Goal: Complete application form: Complete application form

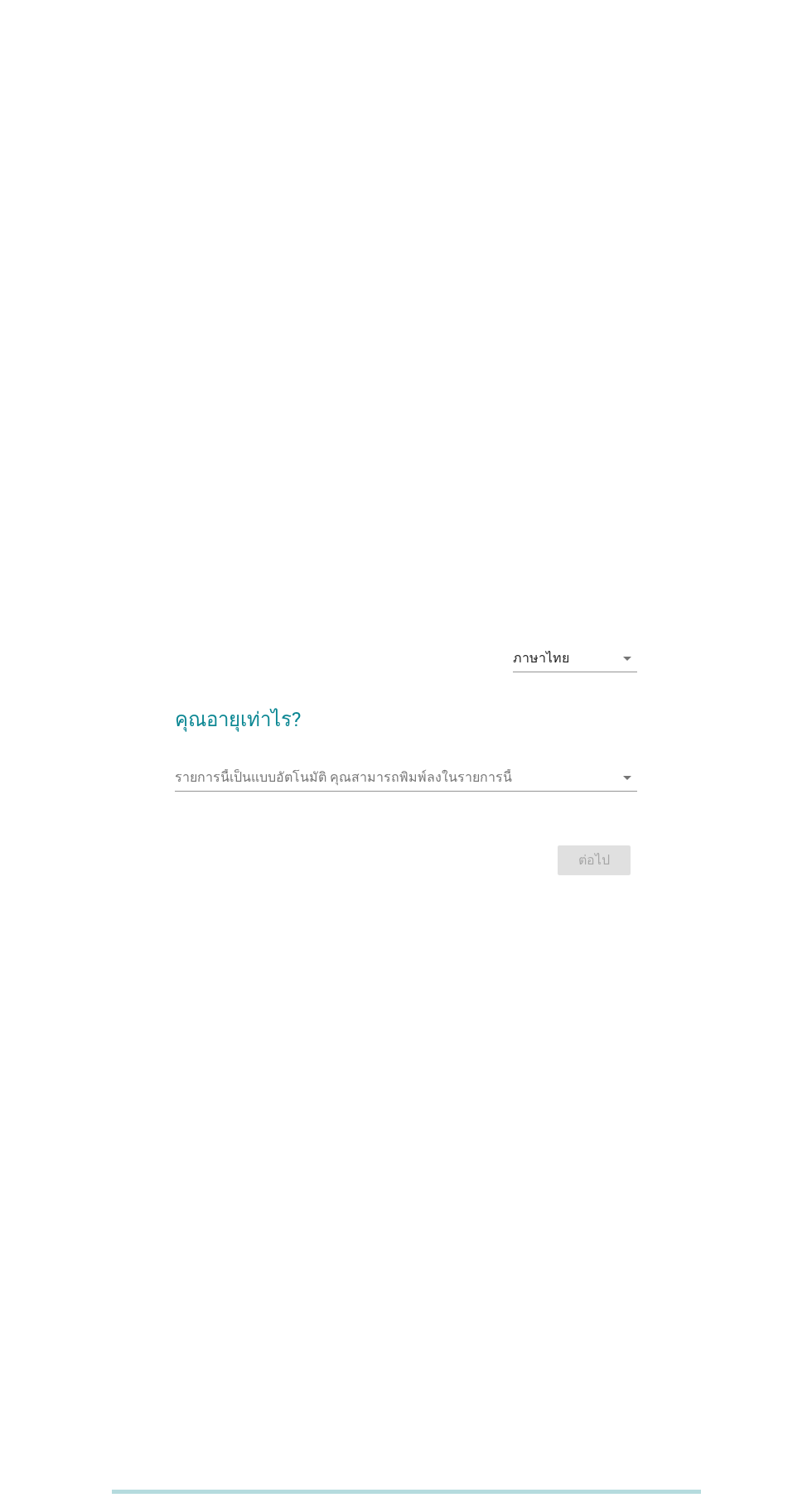
click at [551, 672] on div "ภาษาไทย arrow_drop_down" at bounding box center [574, 658] width 124 height 26
click at [303, 550] on div "ภาษาไทย arrow_drop_down คุณอายุเท่าไร? รายการนี้เป็นแบบอัตโนมัติ [PERSON_NAME]พ…" at bounding box center [406, 756] width 812 height 1512
click at [296, 791] on input "รายการนี้เป็นแบบอัตโนมัติ คุณสามารถพิมพ์ลงในรายการนี้" at bounding box center [394, 777] width 438 height 26
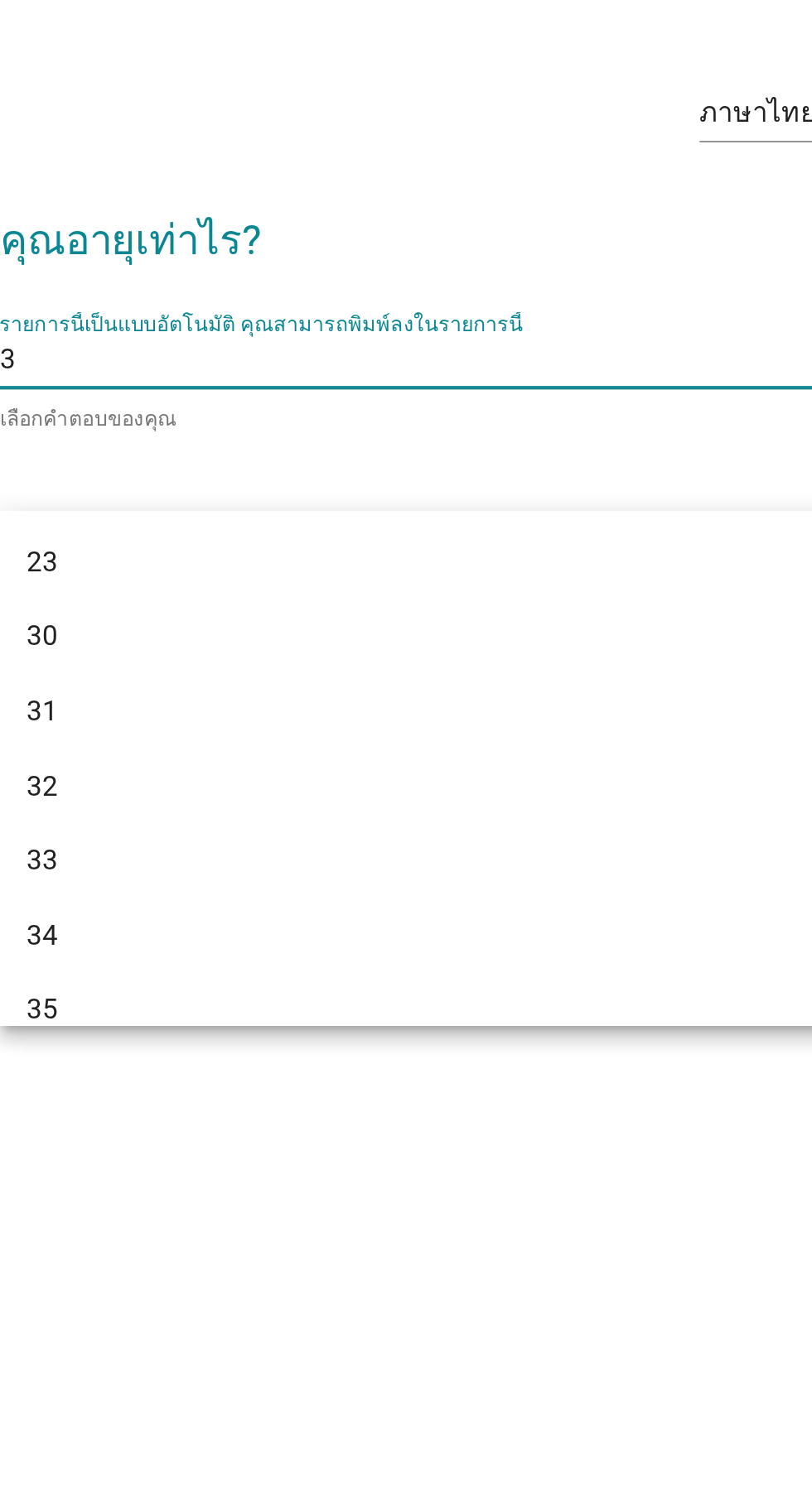
type input "36"
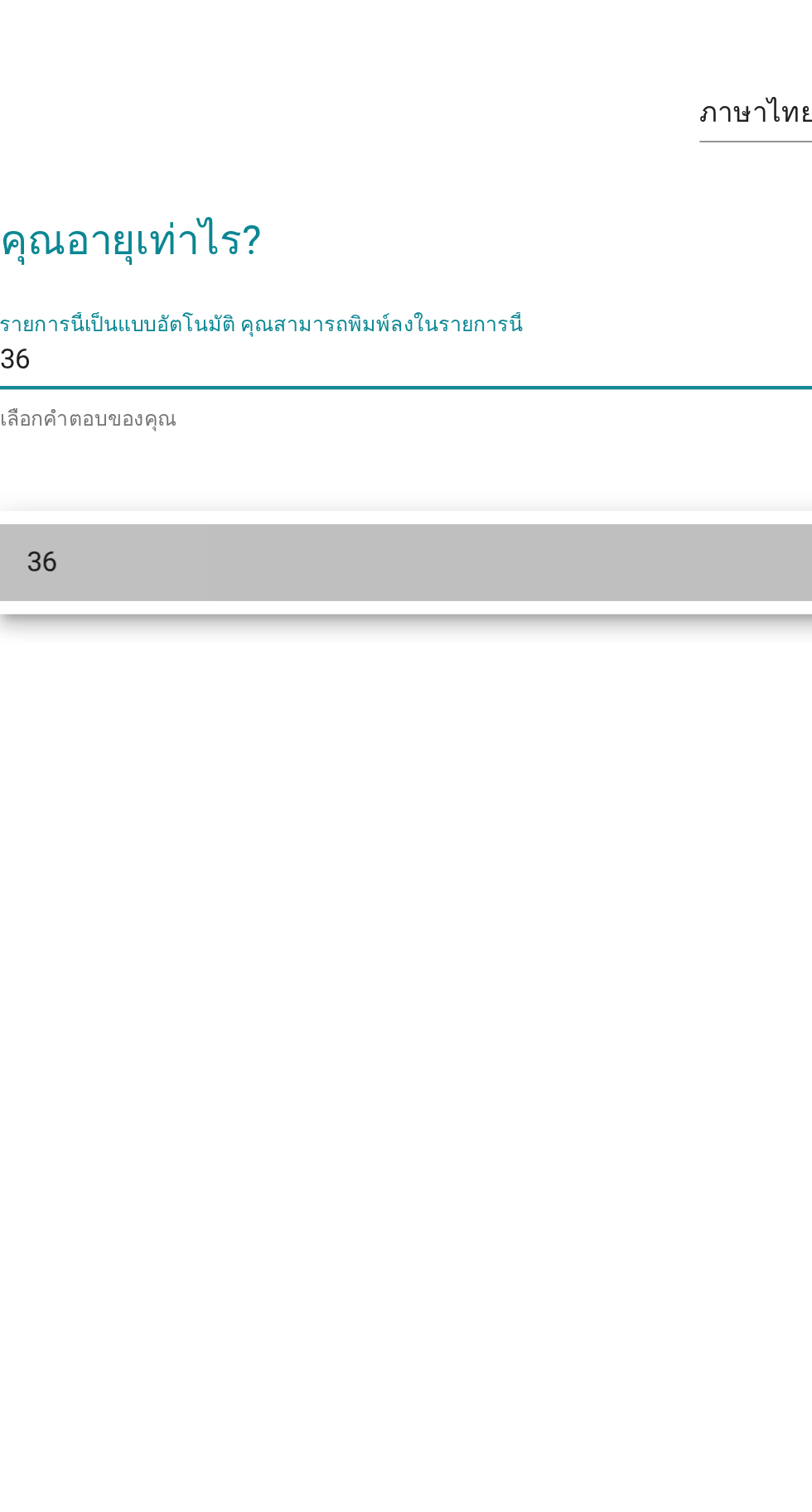
click at [255, 885] on div "36" at bounding box center [405, 872] width 461 height 37
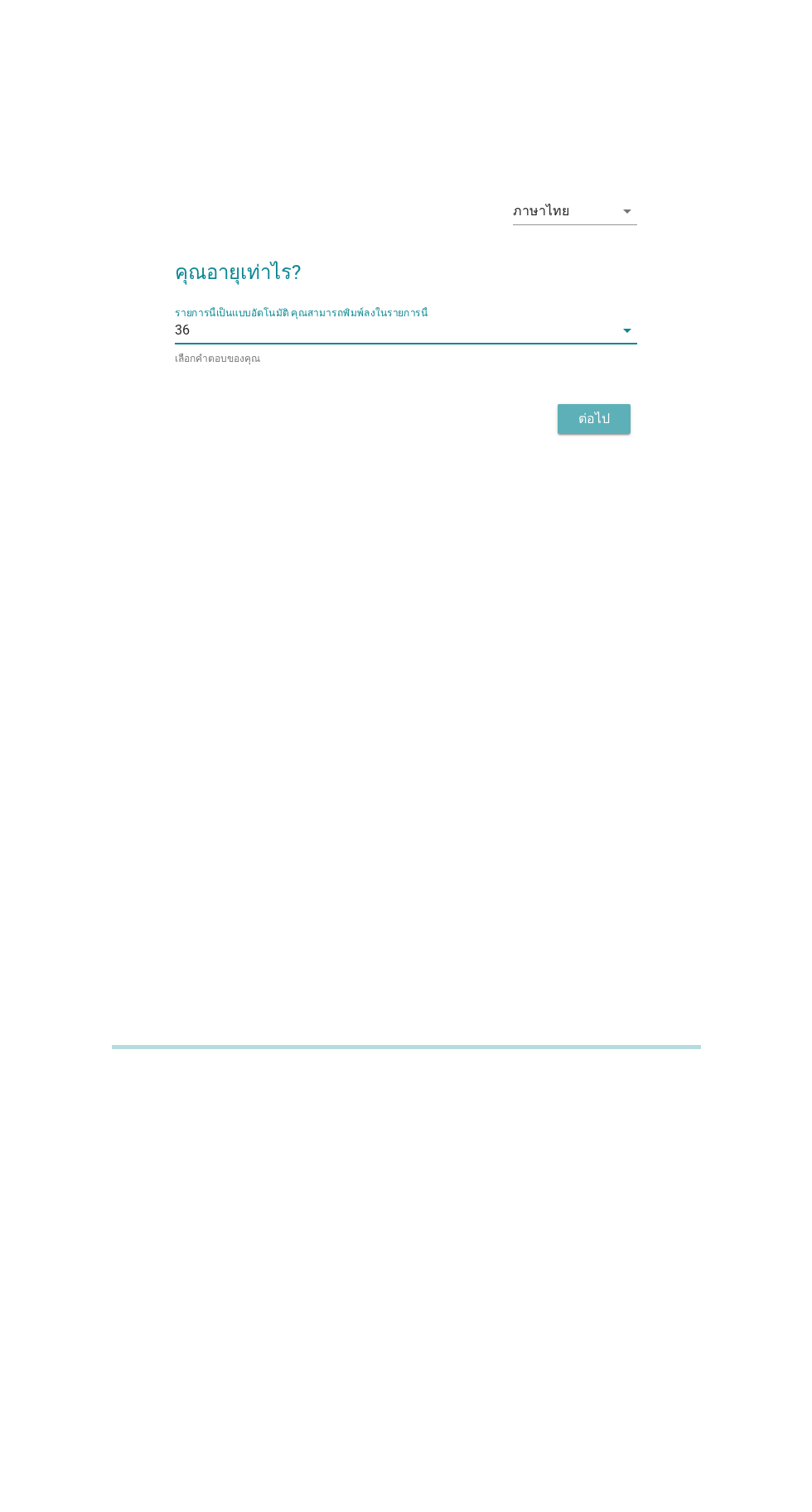
click at [604, 874] on div "ต่อไป" at bounding box center [593, 864] width 46 height 20
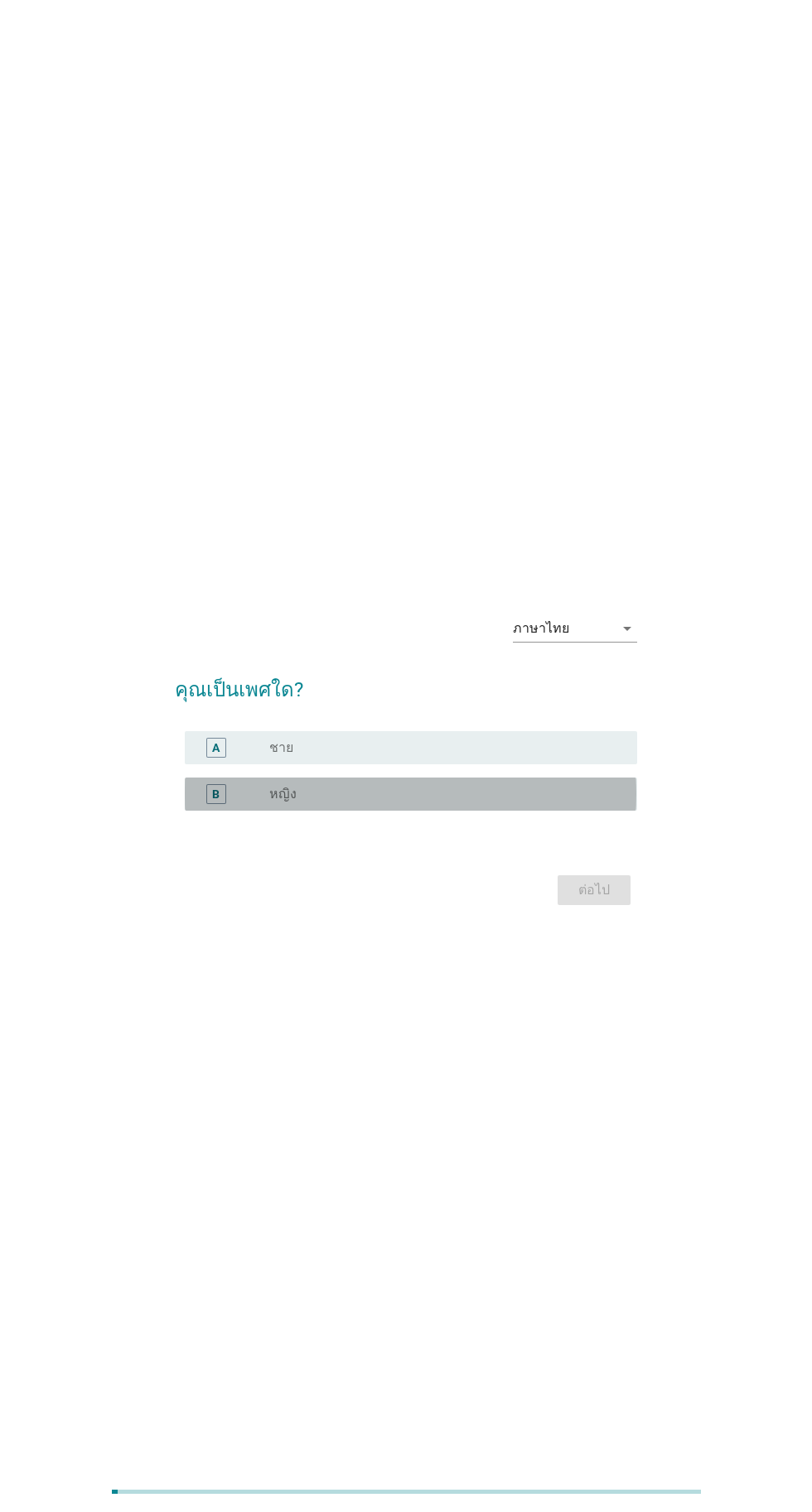
click at [276, 803] on label "หญิง" at bounding box center [282, 794] width 27 height 17
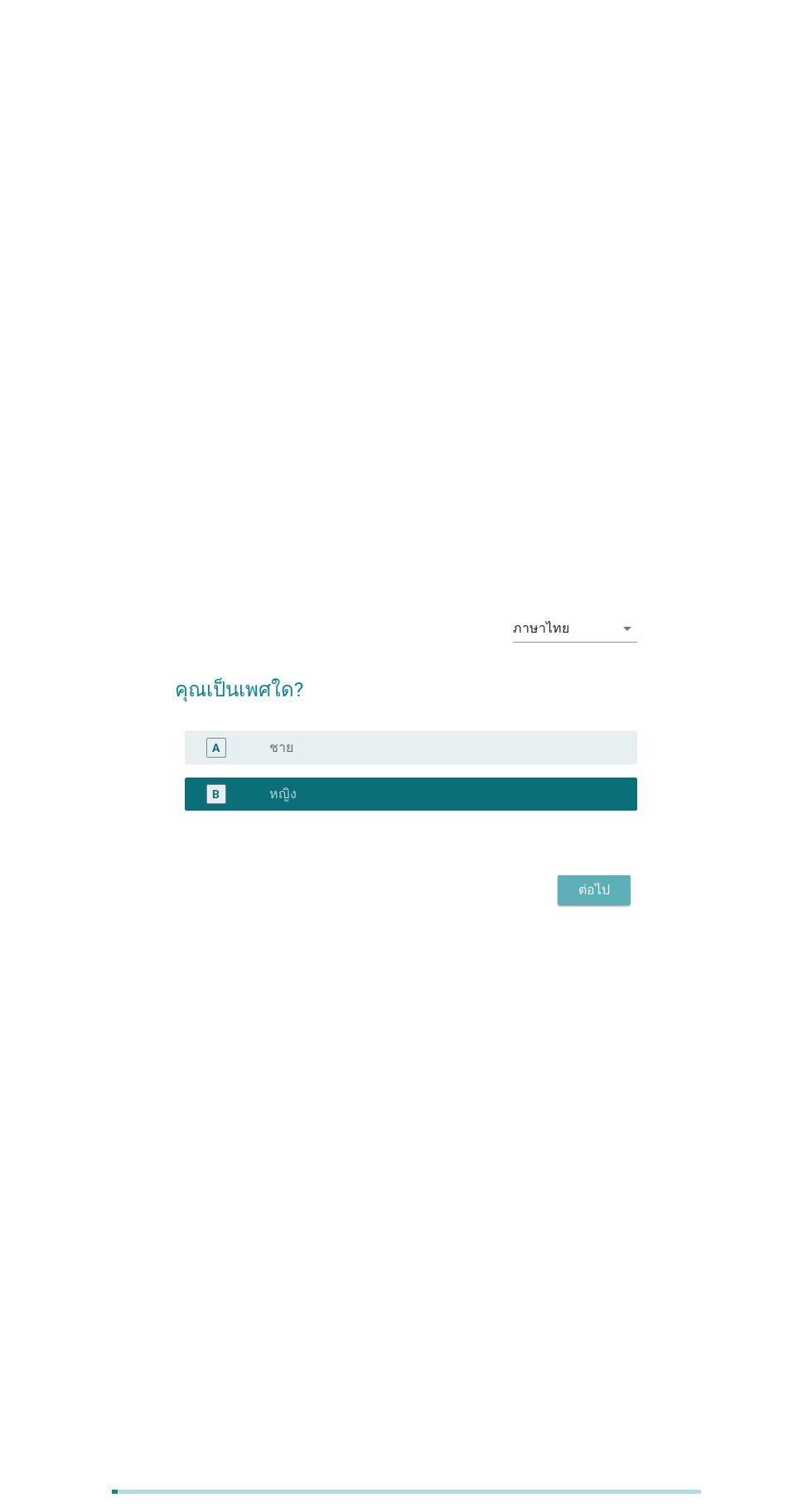
click at [586, 900] on div "ต่อไป" at bounding box center [593, 890] width 46 height 20
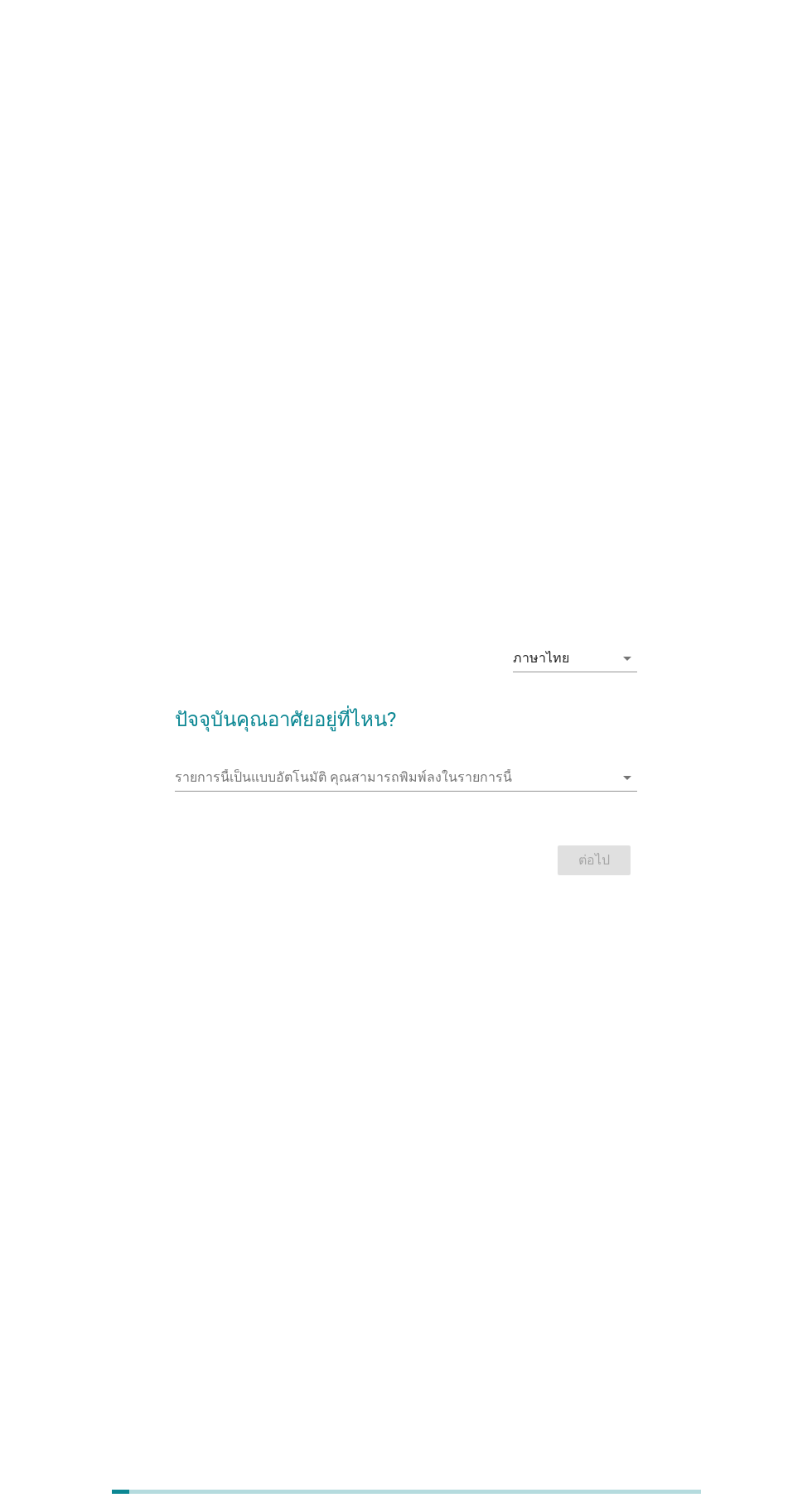
click at [243, 875] on form "ปัจจุบันคุณอาศัยอยู่ที่ไหน? รายการนี้เป็นแบบอัตโนมัติ [PERSON_NAME]พิมพ์ลงในราย…" at bounding box center [405, 784] width 461 height 192
click at [248, 791] on input "รายการนี้เป็นแบบอัตโนมัติ คุณสามารถพิมพ์ลงในรายการนี้" at bounding box center [394, 777] width 438 height 26
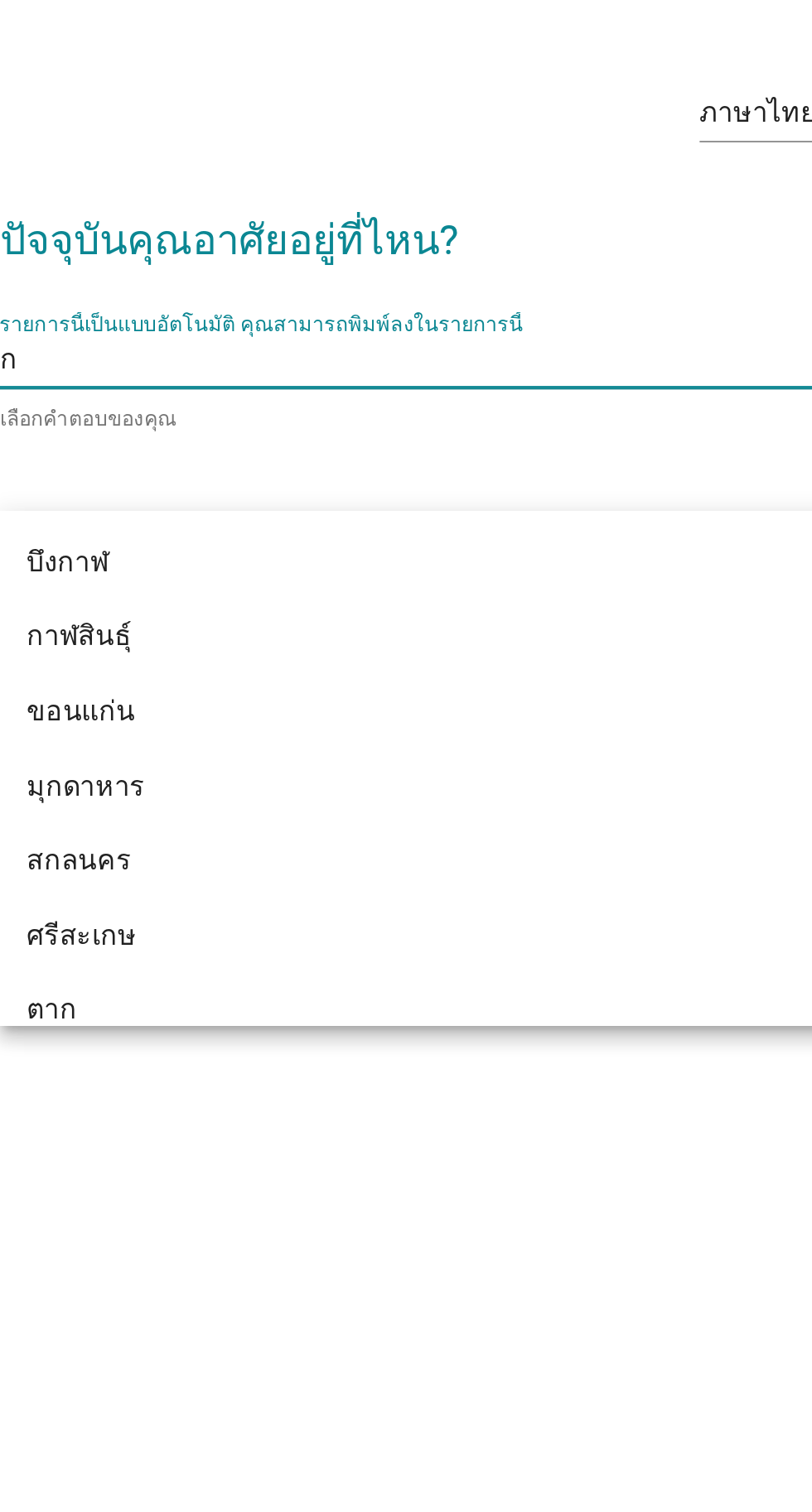
type input "กร"
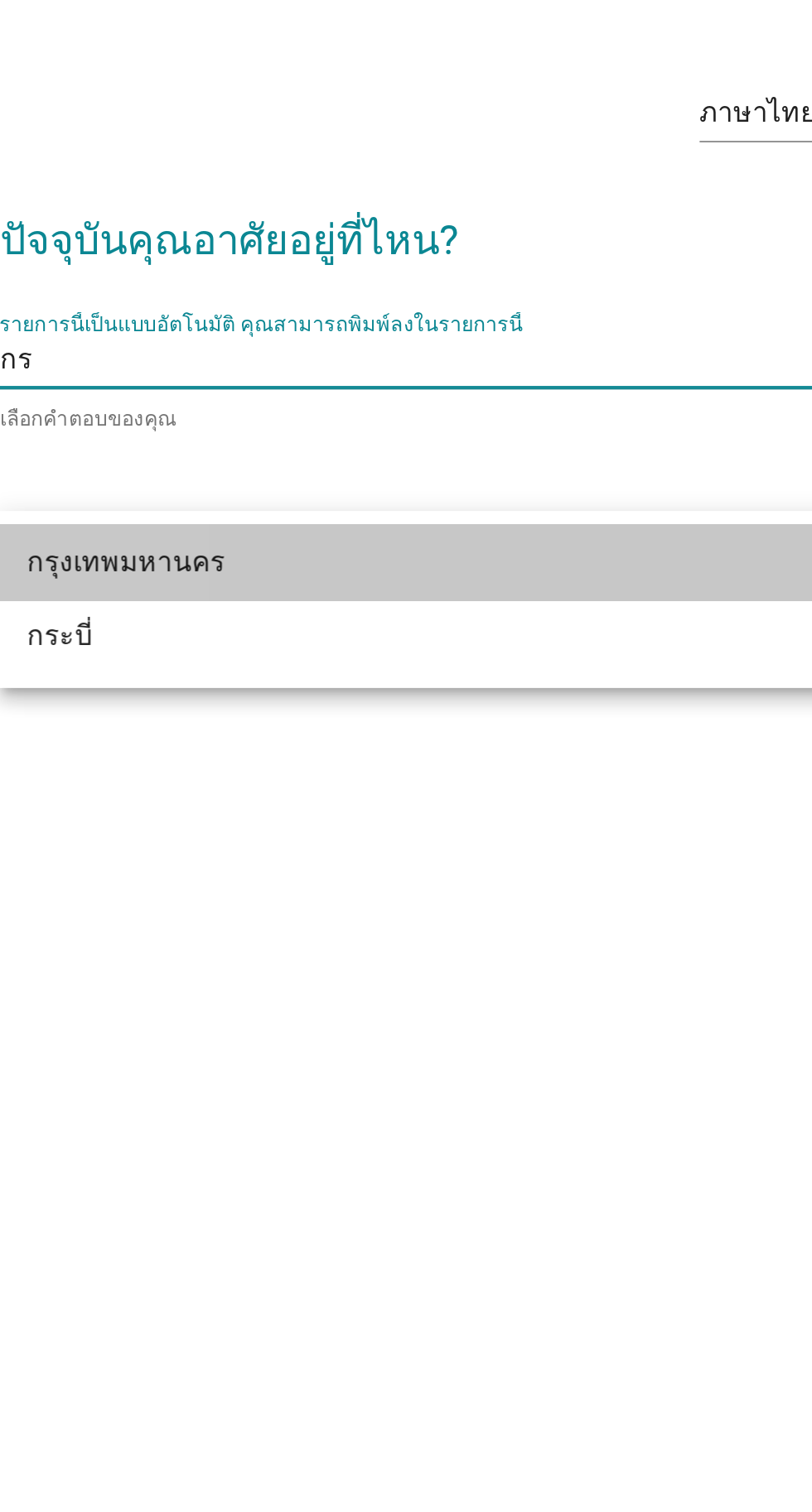
click at [261, 878] on div "กรุงเทพมหานคร" at bounding box center [387, 872] width 398 height 20
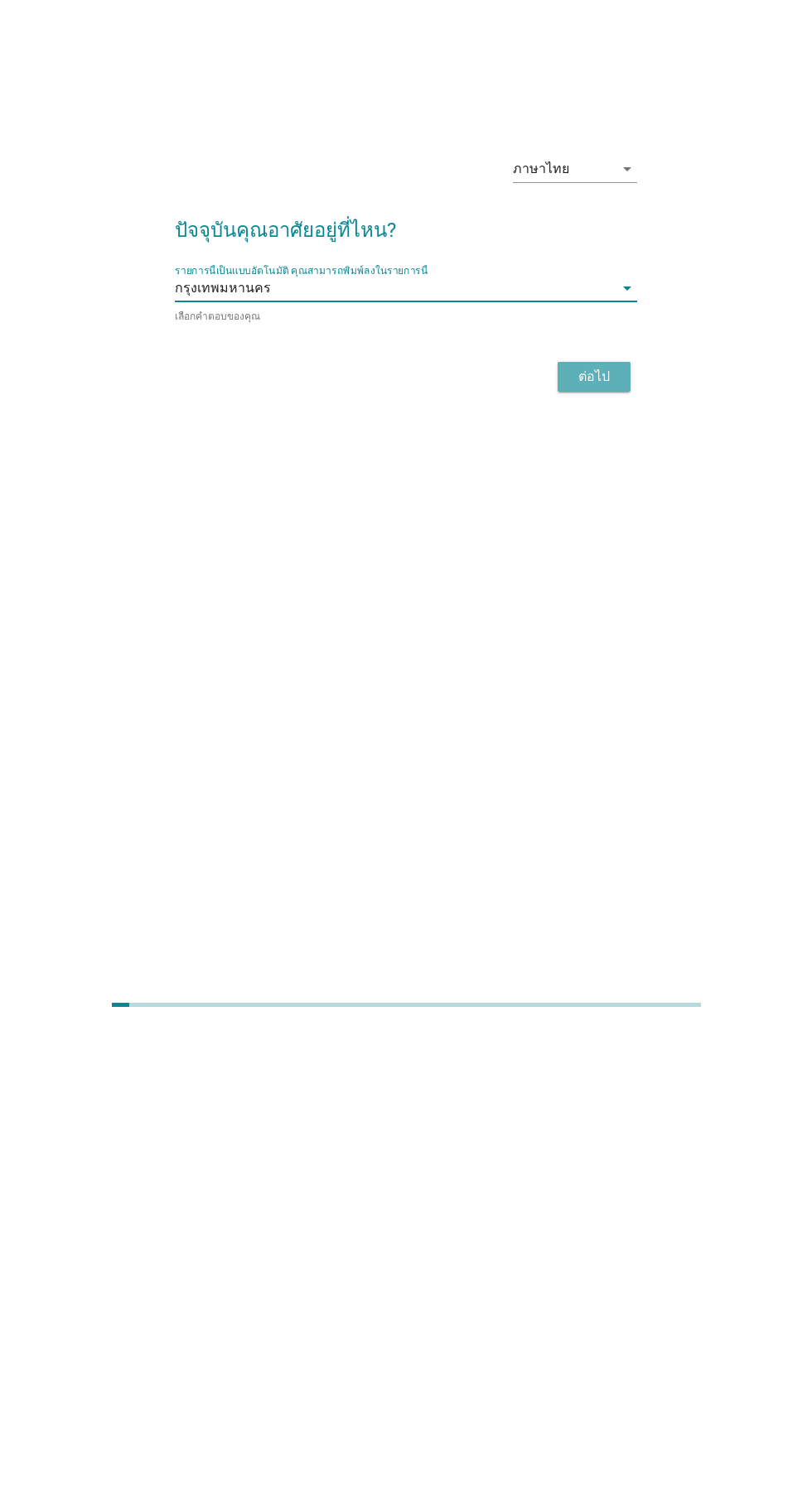
click at [600, 874] on div "ต่อไป" at bounding box center [593, 864] width 46 height 20
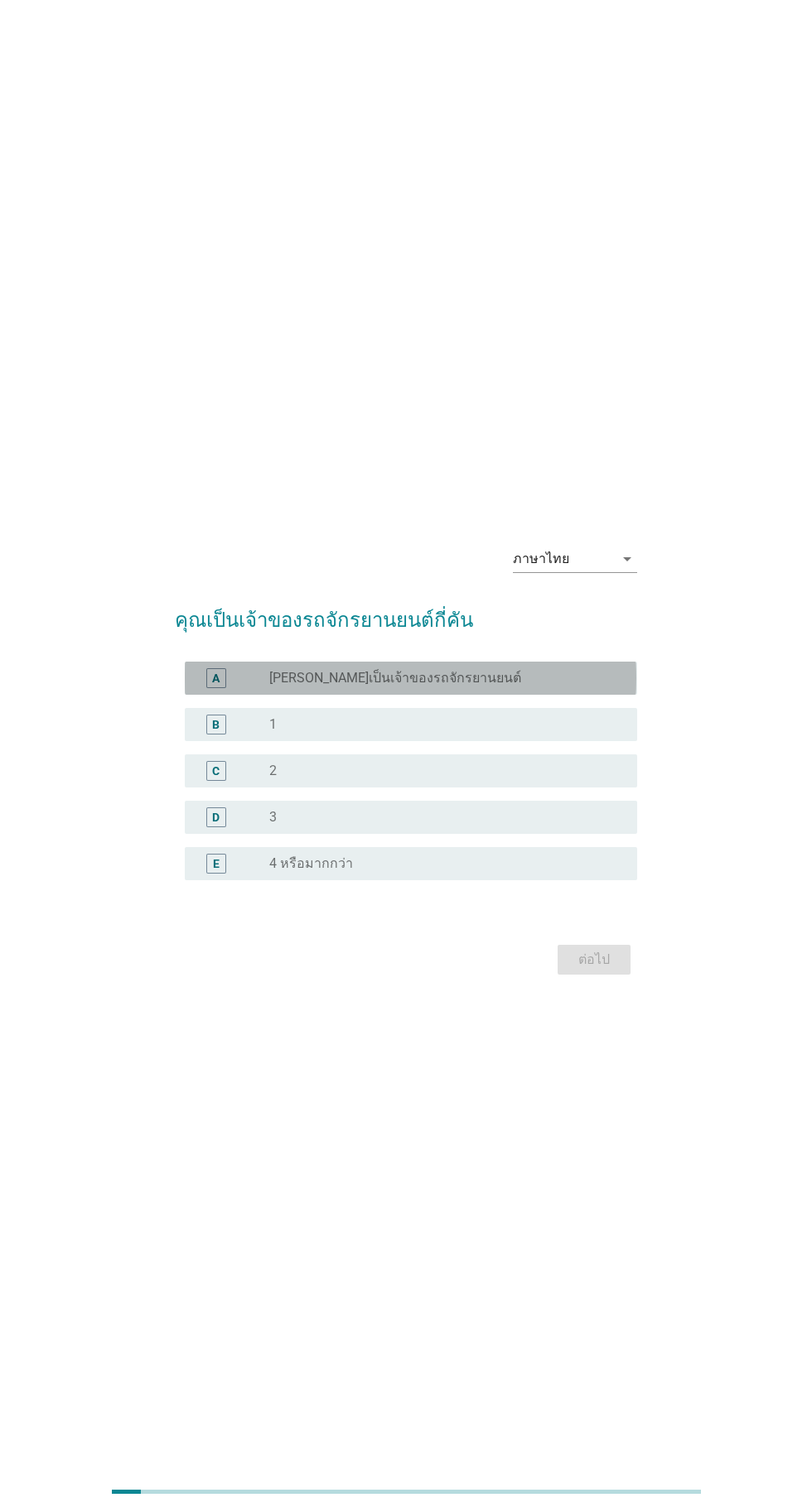
click at [273, 687] on label "[PERSON_NAME]เป็นเจ้าของรถจักรยานยนต์" at bounding box center [395, 678] width 252 height 17
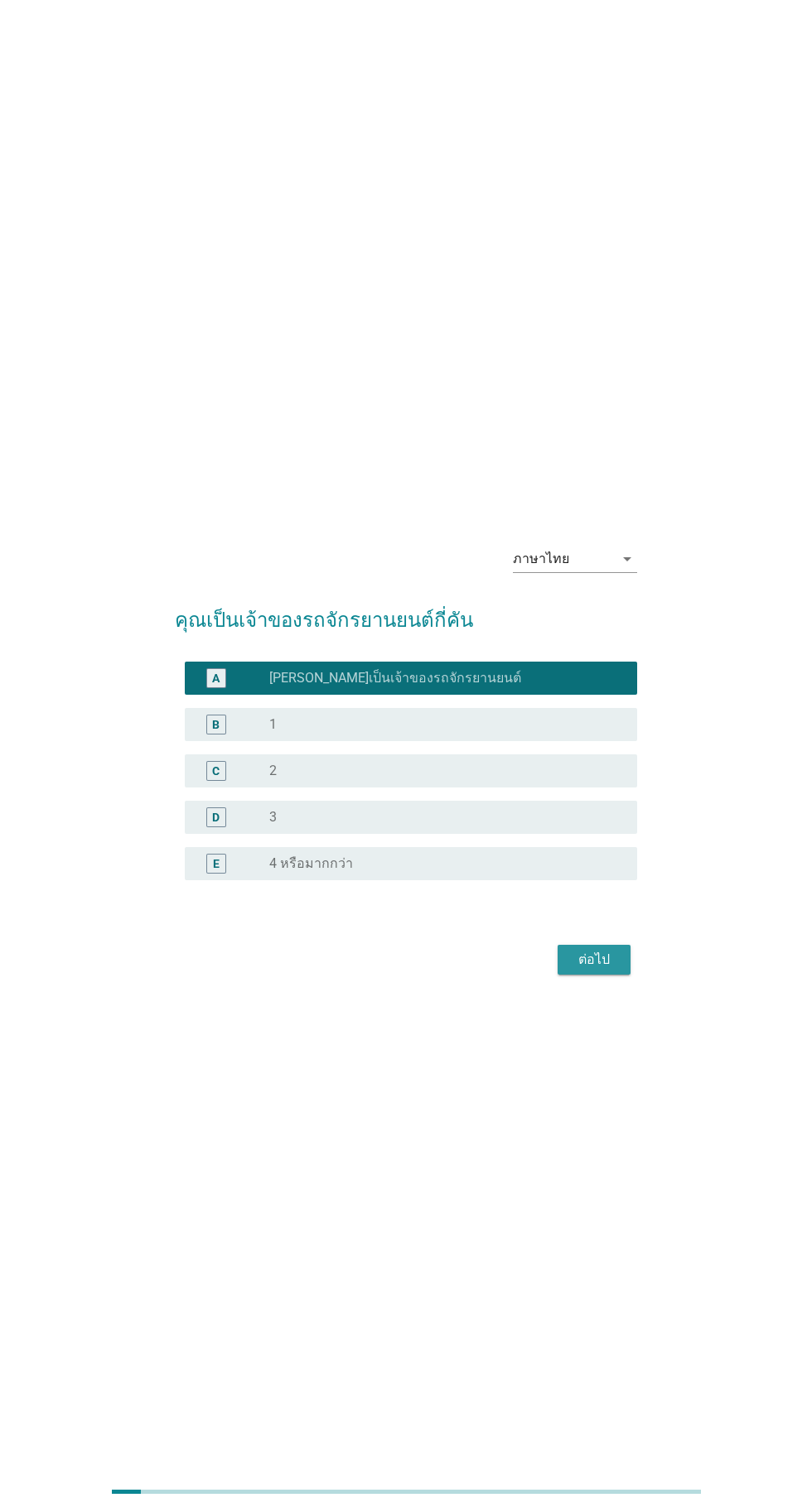
click at [577, 970] on div "ต่อไป" at bounding box center [593, 959] width 46 height 20
